Goal: Book appointment/travel/reservation

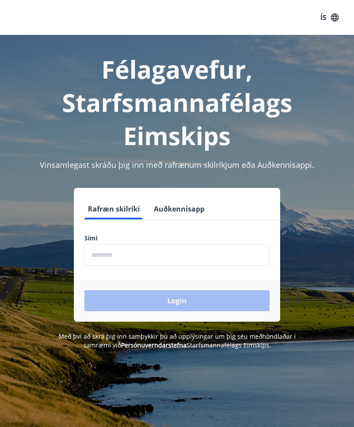
click at [122, 255] on input "phone" at bounding box center [176, 254] width 185 height 21
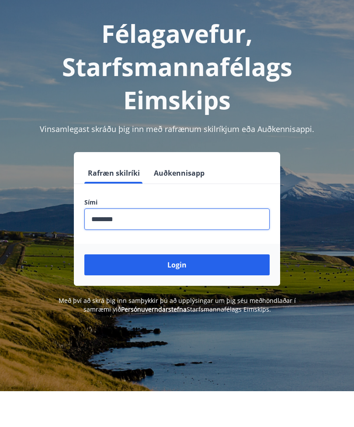
type input "********"
click at [173, 290] on button "Login" at bounding box center [176, 300] width 185 height 21
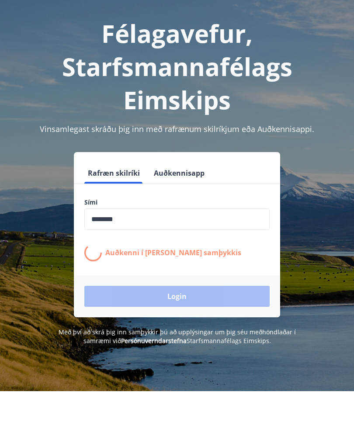
scroll to position [36, 0]
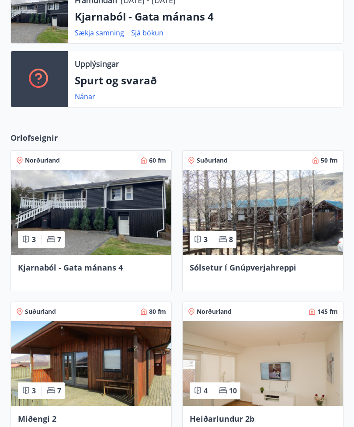
scroll to position [219, 0]
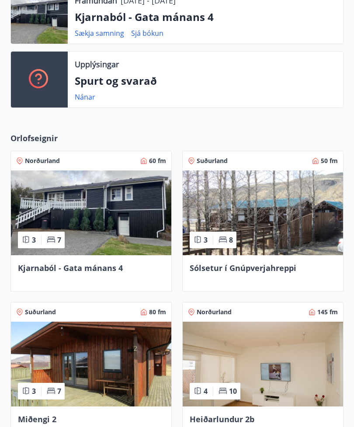
click at [264, 265] on span "Sólsetur í Gnúpverjahreppi" at bounding box center [243, 268] width 107 height 10
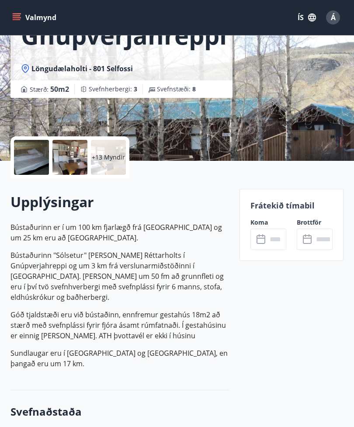
scroll to position [95, 0]
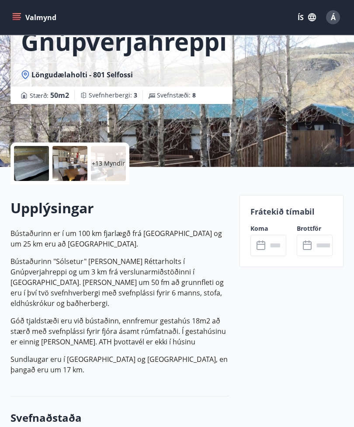
click at [111, 163] on p "+13 Myndir" at bounding box center [108, 164] width 33 height 9
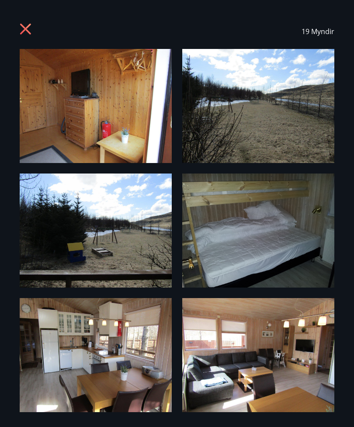
scroll to position [0, 0]
click at [28, 29] on icon at bounding box center [27, 30] width 14 height 14
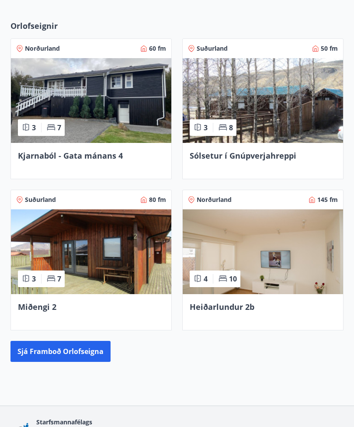
scroll to position [355, 0]
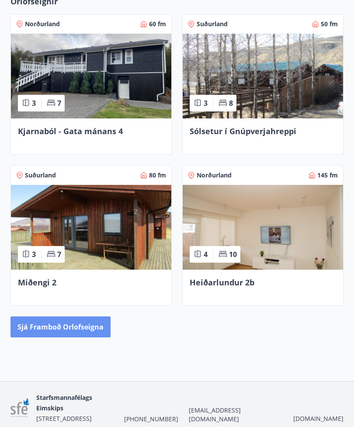
click at [69, 326] on button "Sjá framboð orlofseigna" at bounding box center [60, 326] width 100 height 21
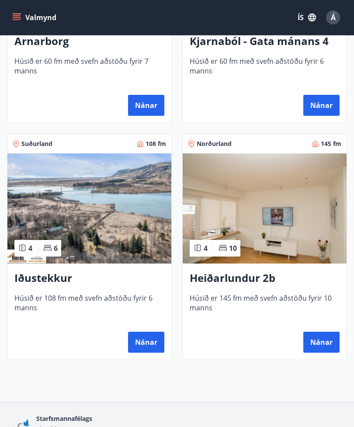
scroll to position [812, 0]
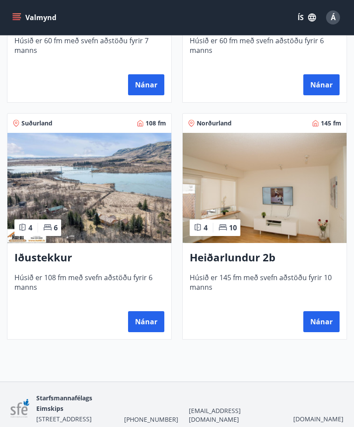
click at [39, 253] on h3 "Iðustekkur" at bounding box center [89, 258] width 150 height 16
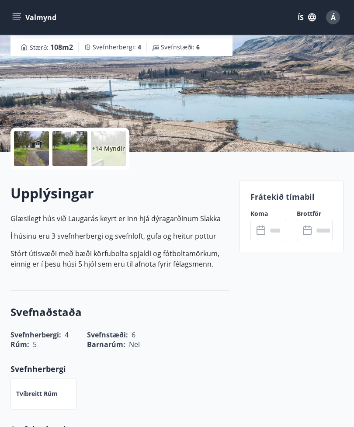
scroll to position [110, 0]
click at [271, 227] on input "text" at bounding box center [276, 230] width 19 height 21
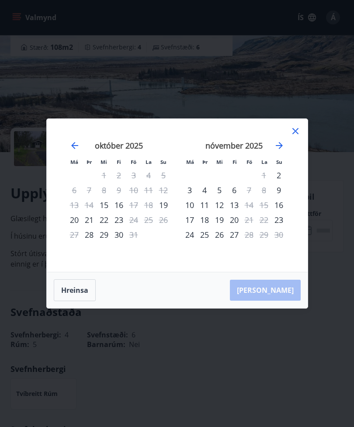
click at [284, 151] on icon "Move forward to switch to the next month." at bounding box center [279, 145] width 10 height 10
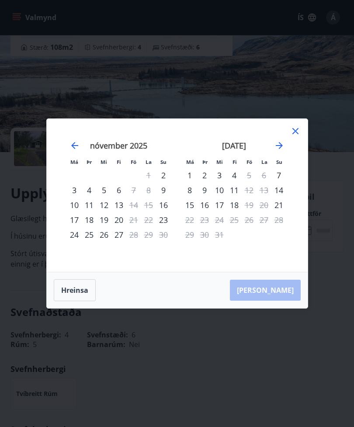
click at [281, 149] on icon "Move forward to switch to the next month." at bounding box center [279, 145] width 7 height 7
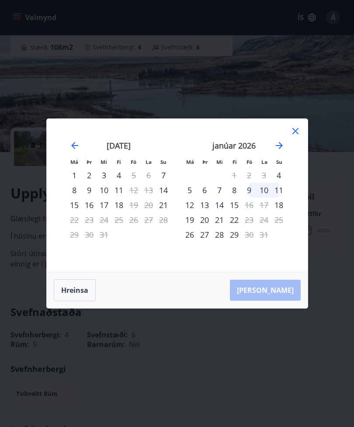
click at [280, 151] on icon "Move forward to switch to the next month." at bounding box center [279, 145] width 10 height 10
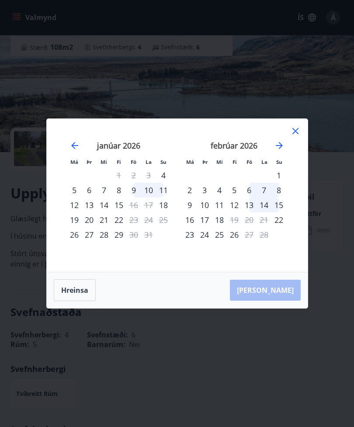
click at [80, 151] on icon "Move backward to switch to the previous month." at bounding box center [74, 145] width 10 height 10
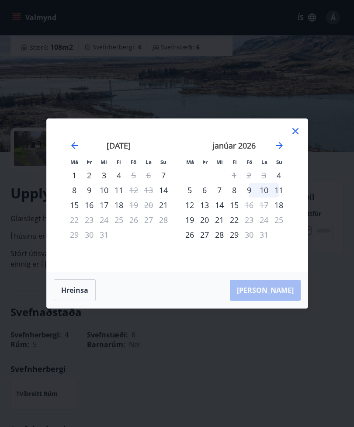
click at [75, 151] on icon "Move backward to switch to the previous month." at bounding box center [74, 145] width 10 height 10
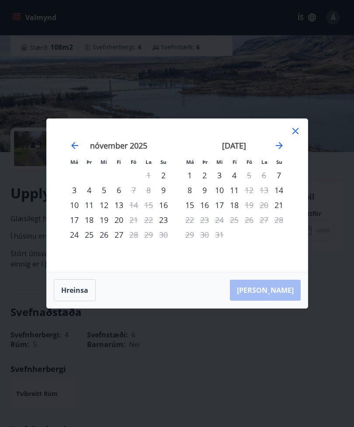
click at [75, 151] on icon "Move backward to switch to the previous month." at bounding box center [74, 145] width 10 height 10
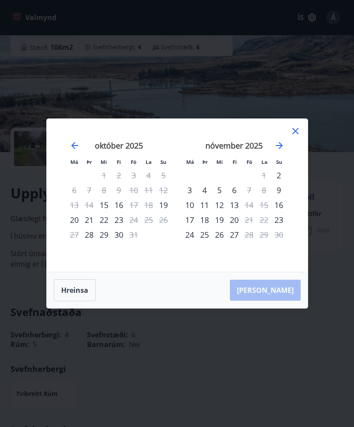
click at [284, 151] on icon "Move forward to switch to the next month." at bounding box center [279, 145] width 10 height 10
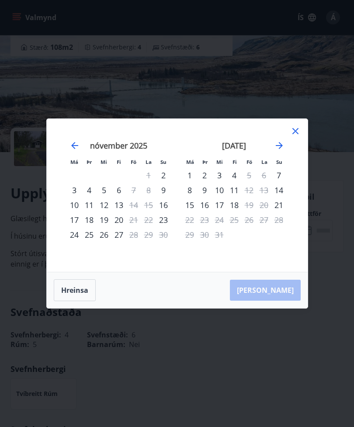
click at [283, 151] on icon "Move forward to switch to the next month." at bounding box center [279, 145] width 10 height 10
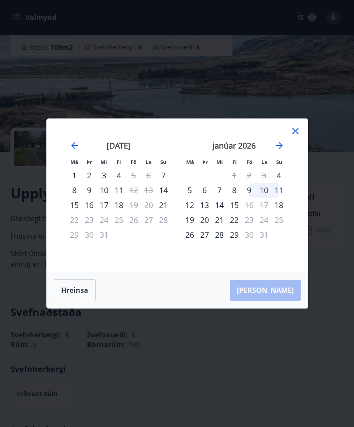
click at [284, 151] on icon "Move forward to switch to the next month." at bounding box center [279, 145] width 10 height 10
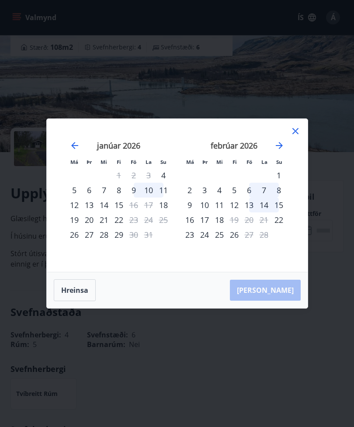
click at [282, 151] on icon "Move forward to switch to the next month." at bounding box center [279, 145] width 10 height 10
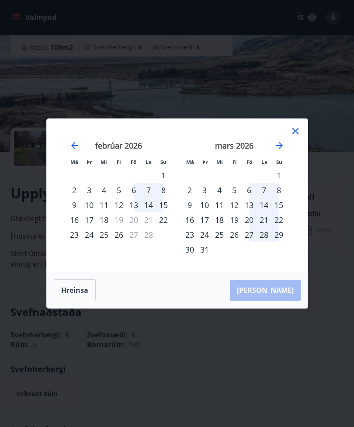
click at [282, 151] on icon "Move forward to switch to the next month." at bounding box center [279, 145] width 10 height 10
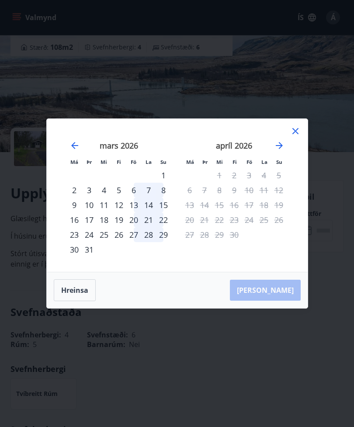
click at [302, 140] on div "Má Þr Mi Fi Fö La Su Má Þr Mi Fi Fö La Su febrúar 2026 1 2 3 4 5 6 7 8 9 10 11 …" at bounding box center [177, 195] width 261 height 153
click at [297, 136] on icon at bounding box center [295, 131] width 10 height 10
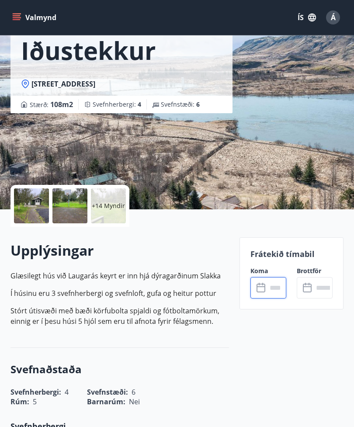
scroll to position [0, 0]
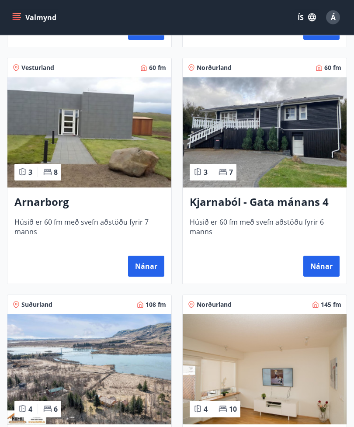
scroll to position [634, 0]
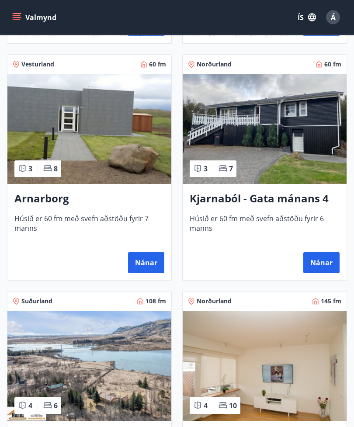
click at [148, 257] on button "Nánar" at bounding box center [146, 263] width 36 height 21
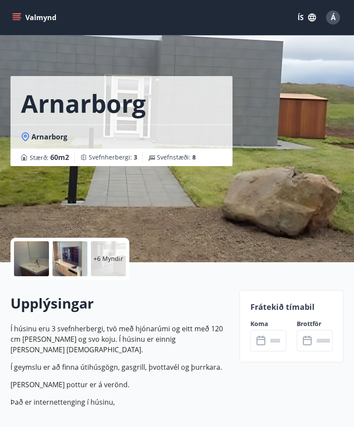
click at [272, 333] on input "text" at bounding box center [276, 340] width 19 height 21
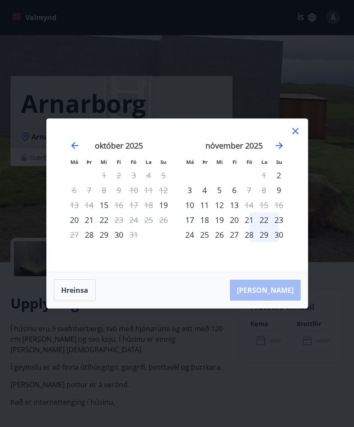
click at [282, 151] on icon "Move forward to switch to the next month." at bounding box center [279, 145] width 10 height 10
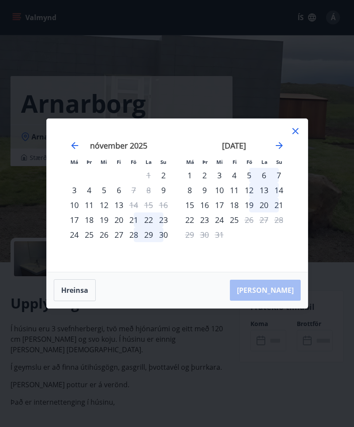
click at [283, 151] on icon "Move forward to switch to the next month." at bounding box center [279, 145] width 10 height 10
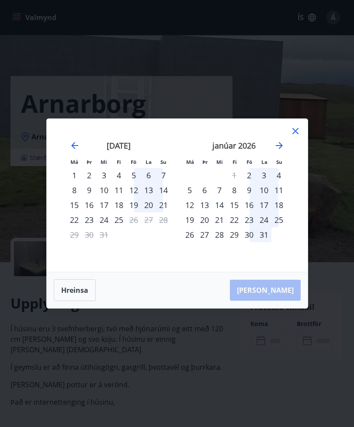
click at [282, 151] on icon "Move forward to switch to the next month." at bounding box center [279, 145] width 10 height 10
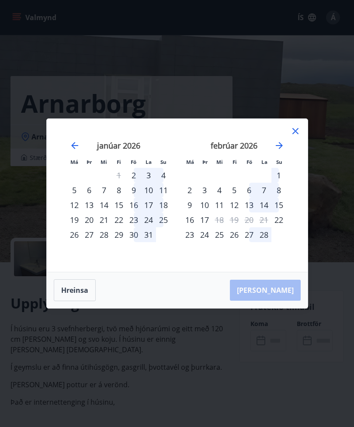
click at [349, 133] on div "Má Þr Mi Fi Fö La Su Má Þr Mi Fi Fö La Su desember 2025 1 2 3 4 5 6 7 8 9 10 11…" at bounding box center [177, 213] width 354 height 427
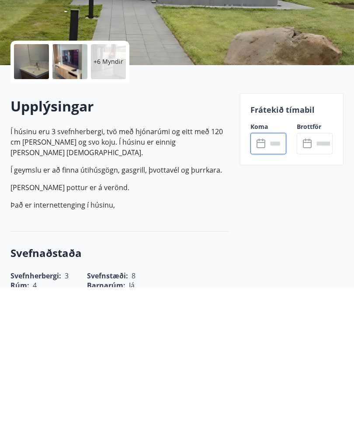
scroll to position [197, 0]
